Goal: Task Accomplishment & Management: Manage account settings

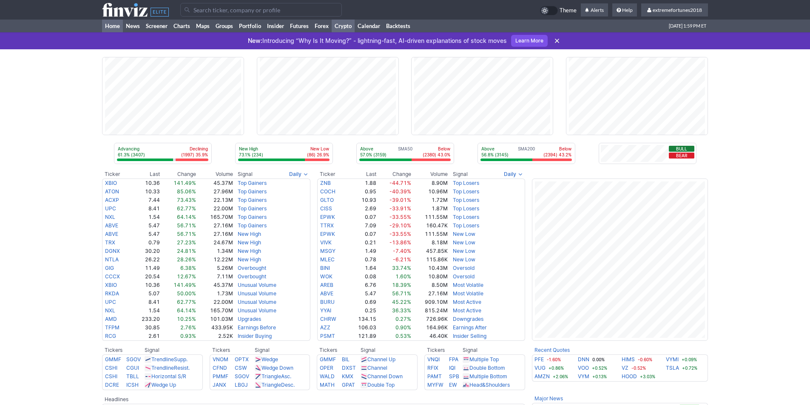
click at [345, 27] on link "Crypto" at bounding box center [343, 26] width 23 height 13
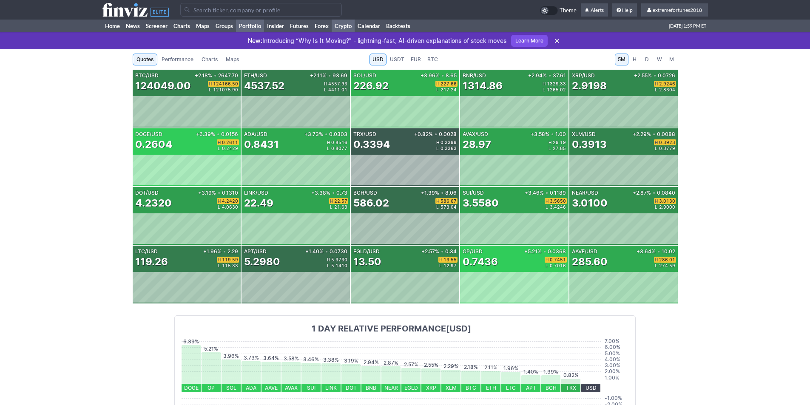
click at [255, 26] on link "Portfolio" at bounding box center [250, 26] width 28 height 13
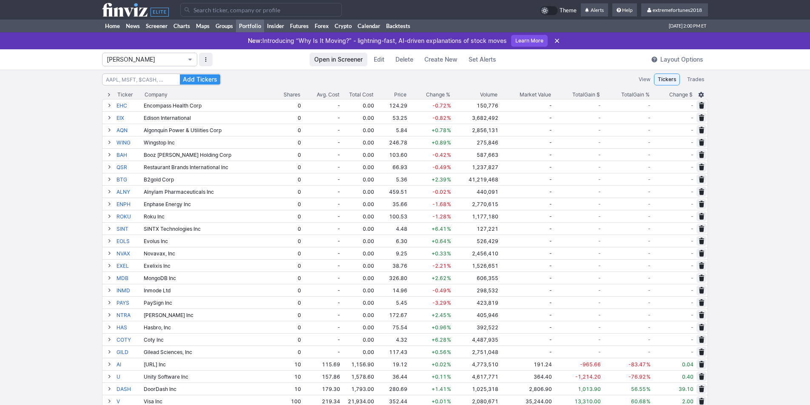
click at [155, 60] on span "Isabel_Watch" at bounding box center [145, 59] width 77 height 9
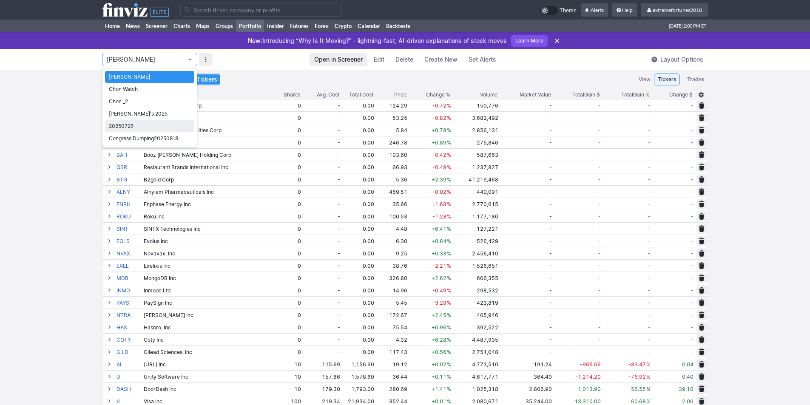
click at [134, 124] on span "20250725" at bounding box center [150, 126] width 82 height 9
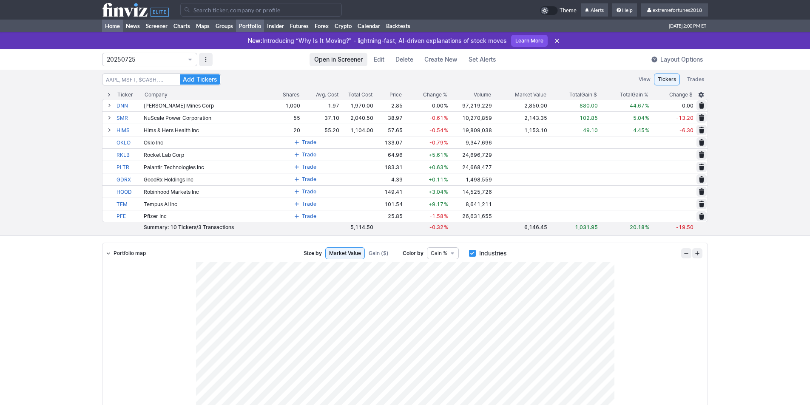
click at [112, 24] on link "Home" at bounding box center [112, 26] width 21 height 13
